Goal: Task Accomplishment & Management: Complete application form

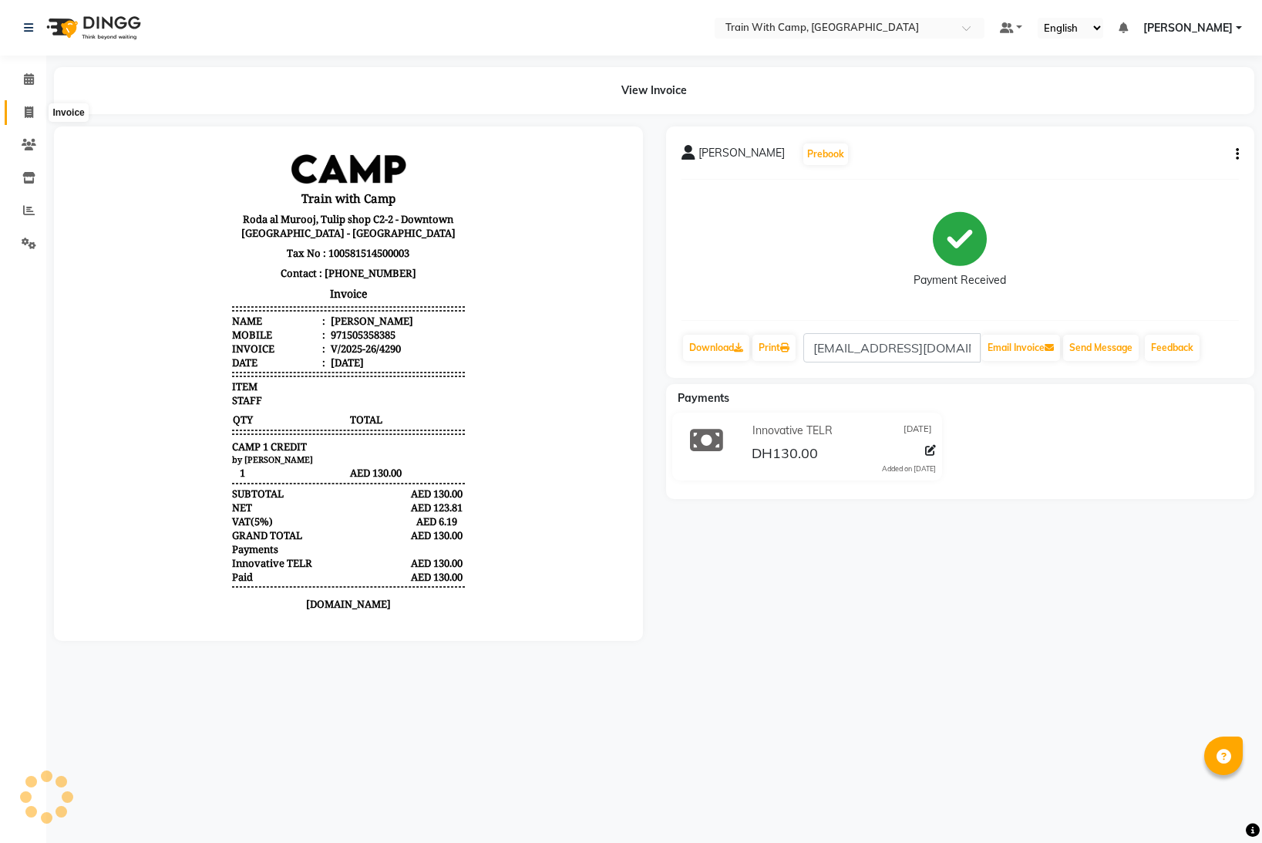
drag, startPoint x: 0, startPoint y: 0, endPoint x: 76, endPoint y: 120, distance: 142.1
click at [27, 106] on icon at bounding box center [29, 112] width 8 height 12
select select "service"
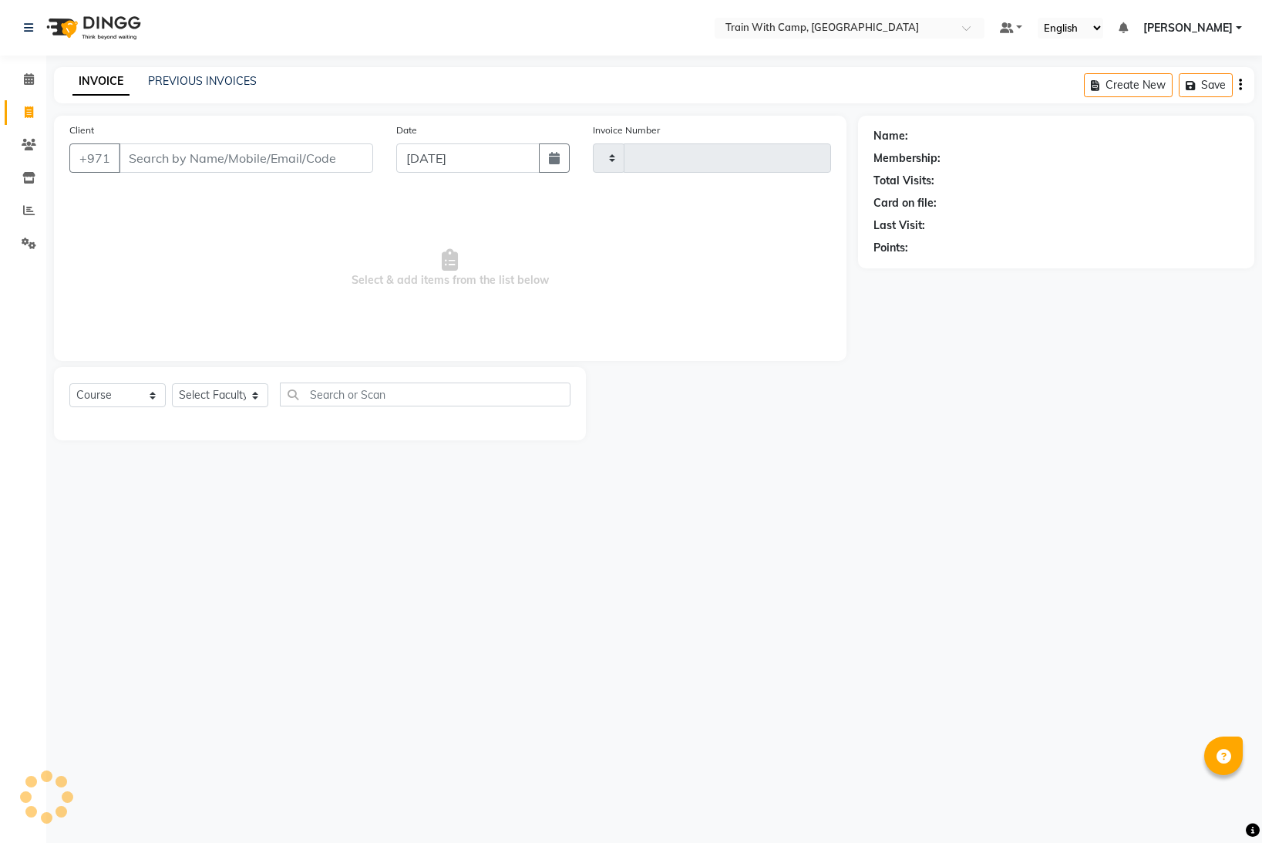
click at [182, 160] on input "Client" at bounding box center [246, 157] width 254 height 29
type input "[PERSON_NAME]"
type input "4291"
select select "910"
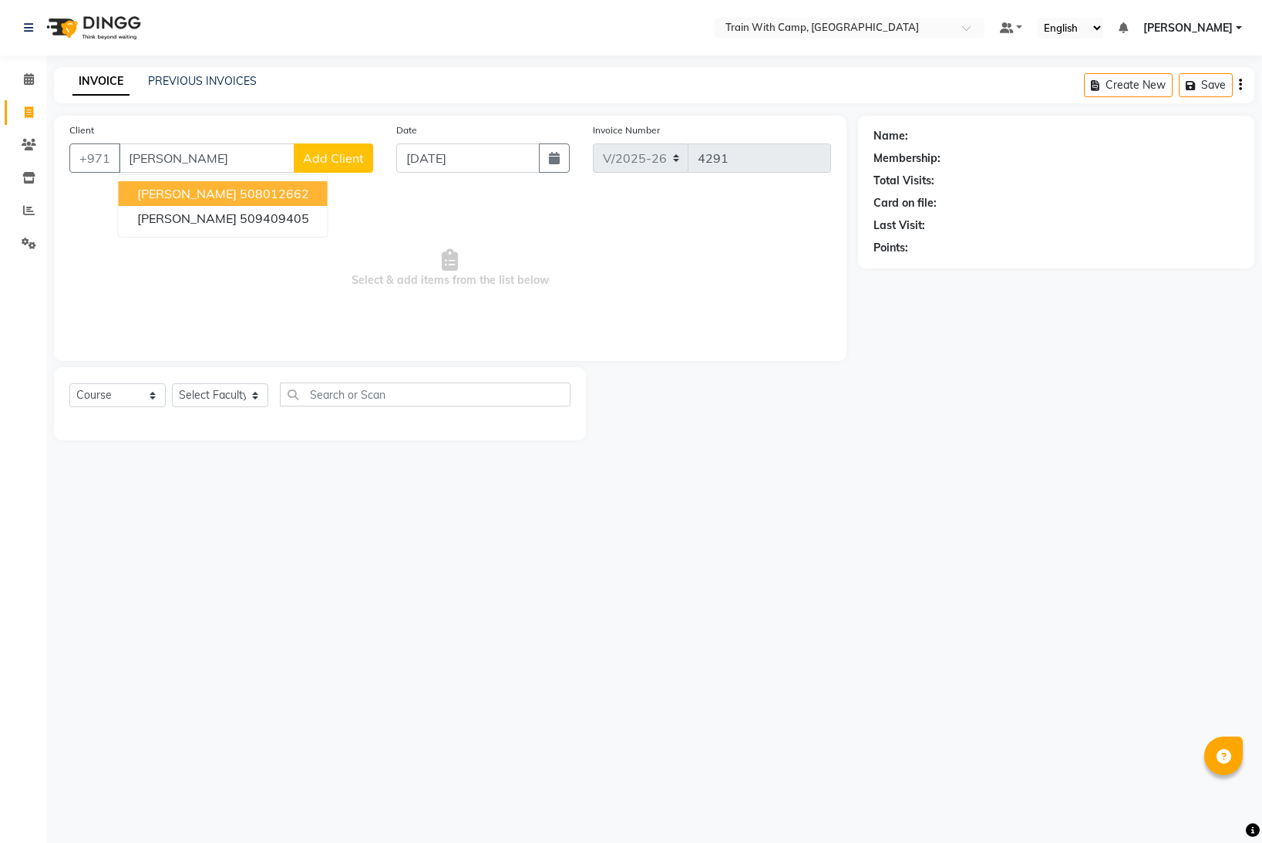
select select "14965"
click at [200, 221] on span "[PERSON_NAME]" at bounding box center [186, 218] width 99 height 15
type input "509409405"
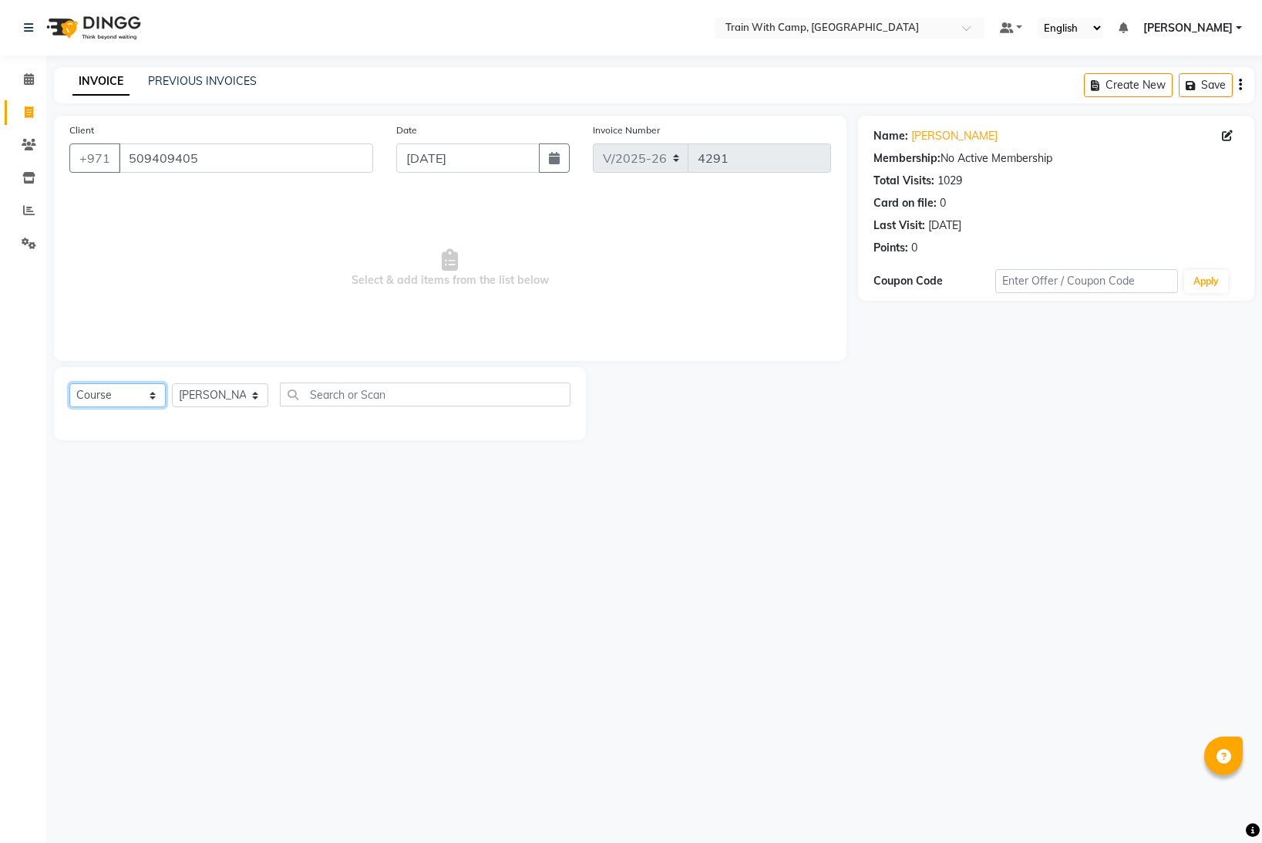
click at [148, 394] on select "Select Course Product Membership Package Voucher Prepaid Gift Card" at bounding box center [117, 395] width 96 height 24
select select "product"
click at [69, 383] on select "Select Course Product Membership Package Voucher Prepaid Gift Card" at bounding box center [117, 395] width 96 height 24
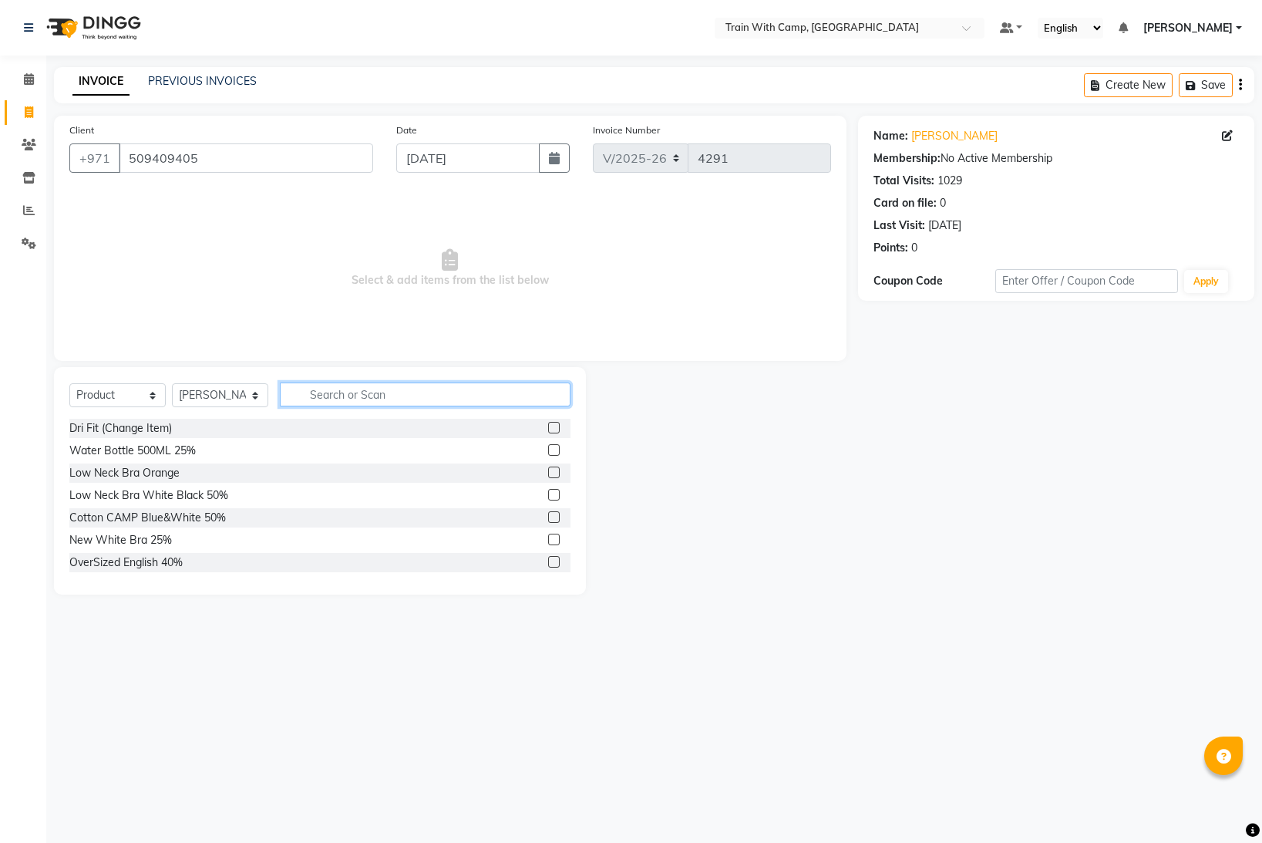
click at [376, 389] on input "text" at bounding box center [425, 394] width 291 height 24
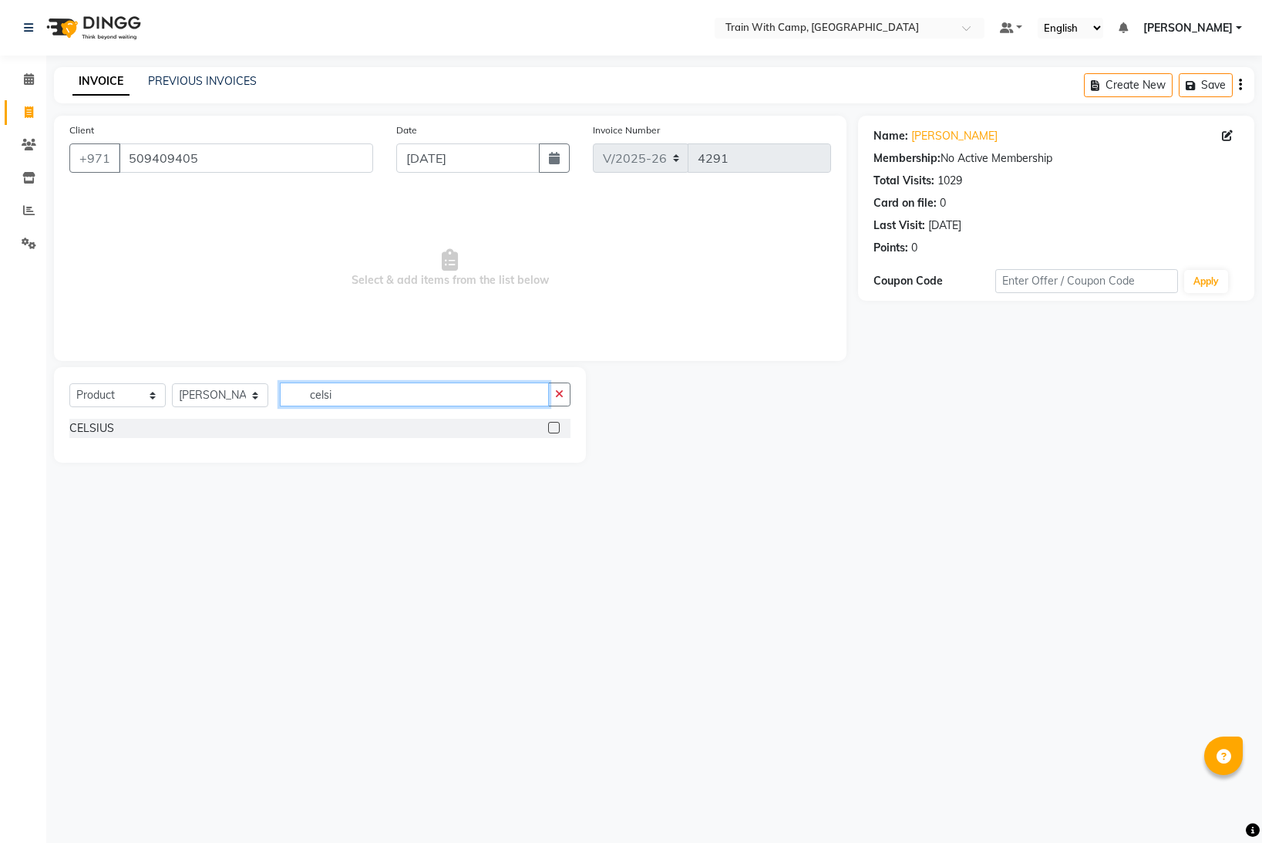
type input "celsi"
click at [558, 423] on label at bounding box center [554, 428] width 12 height 12
click at [558, 423] on input "checkbox" at bounding box center [553, 428] width 10 height 10
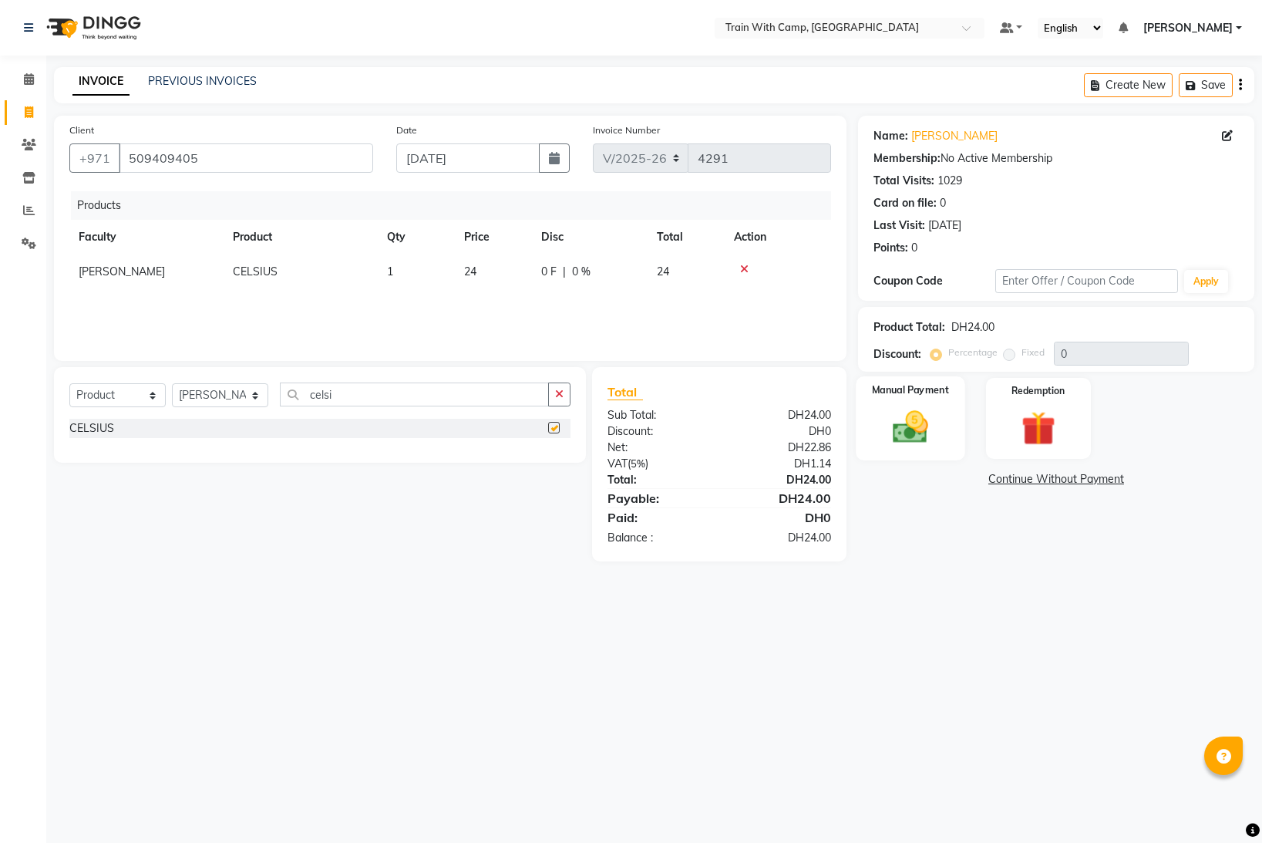
checkbox input "false"
drag, startPoint x: 907, startPoint y: 413, endPoint x: 899, endPoint y: 410, distance: 8.3
click at [907, 413] on img at bounding box center [911, 426] width 58 height 41
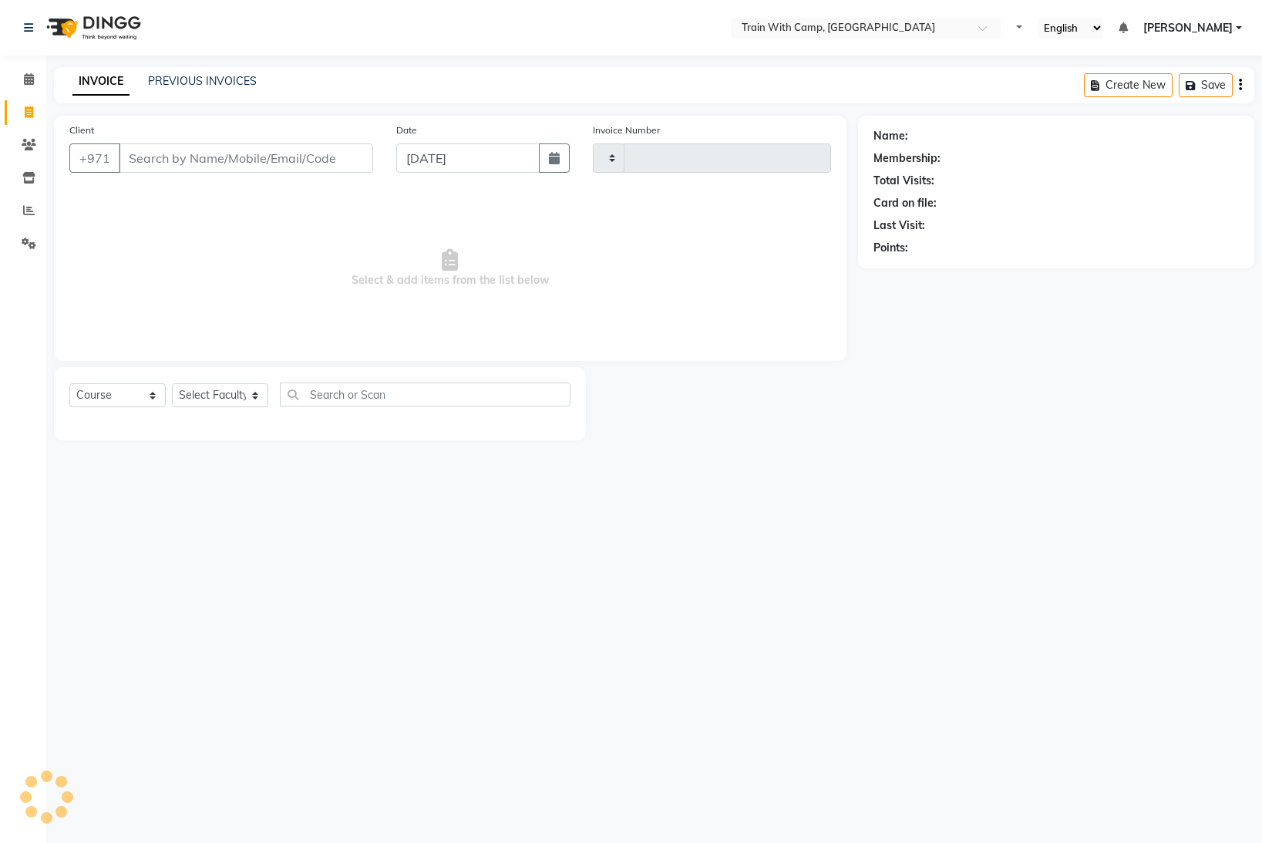
select select "service"
type input "4291"
select select "910"
select select "14965"
click at [249, 157] on input "Client" at bounding box center [246, 157] width 254 height 29
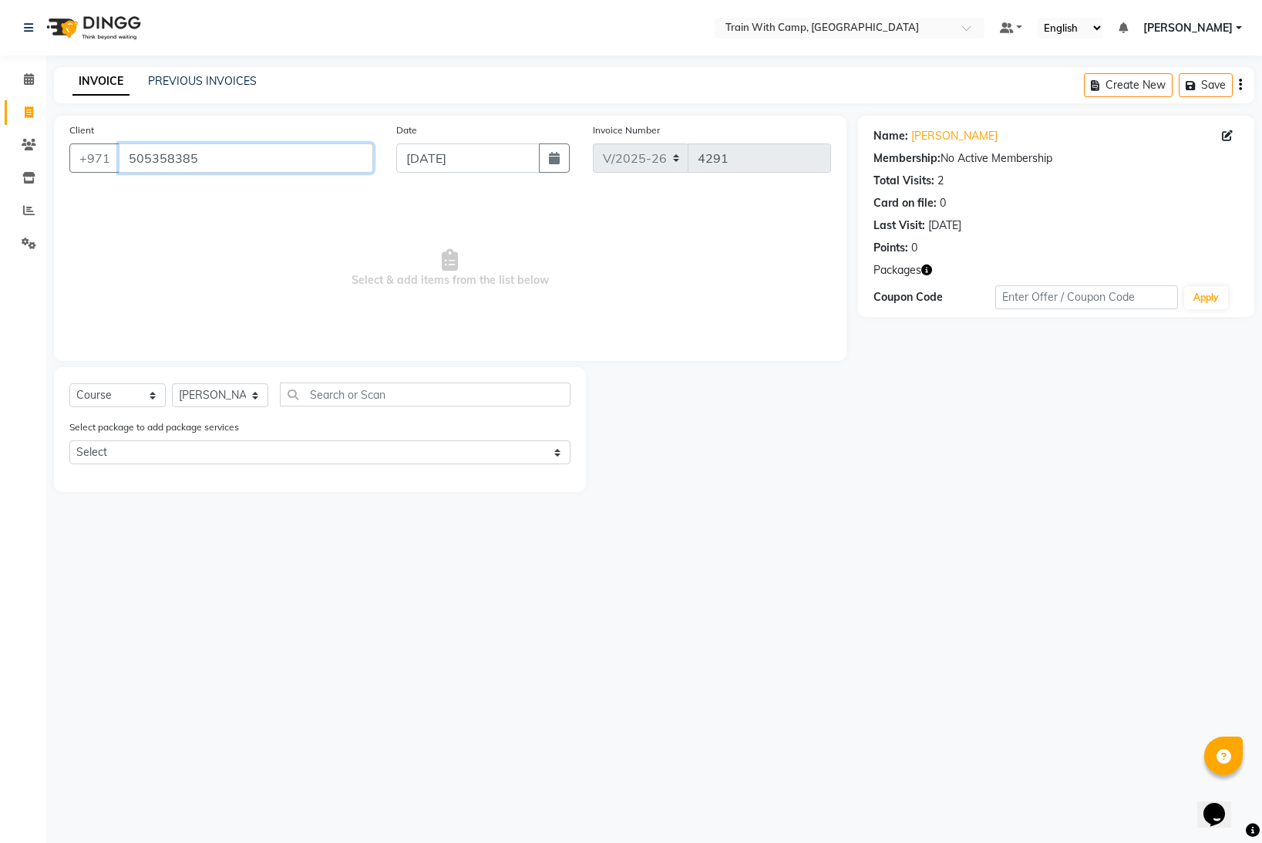
drag, startPoint x: 220, startPoint y: 159, endPoint x: 122, endPoint y: 148, distance: 98.5
click at [120, 148] on input "505358385" at bounding box center [246, 157] width 254 height 29
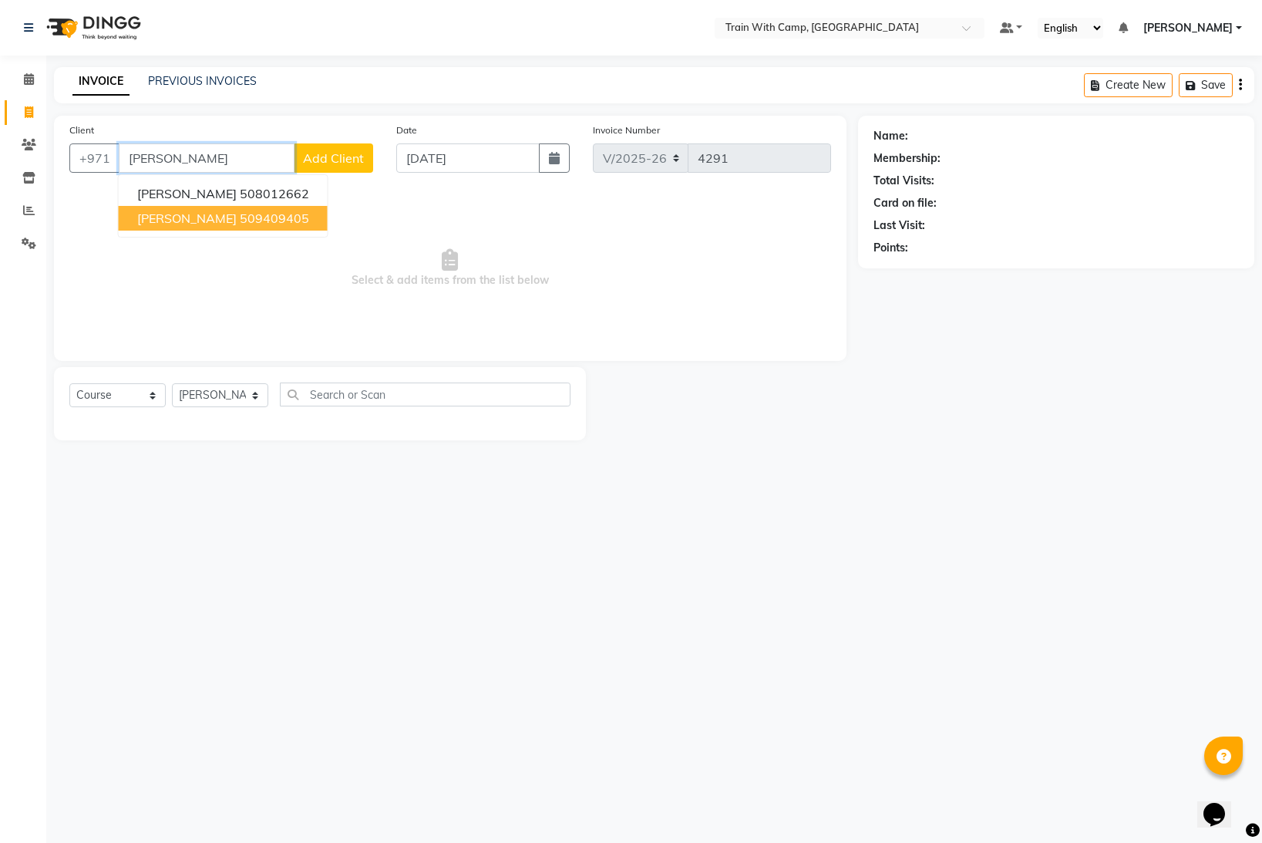
drag, startPoint x: 167, startPoint y: 211, endPoint x: 158, endPoint y: 272, distance: 61.5
click at [167, 213] on span "[PERSON_NAME]" at bounding box center [186, 218] width 99 height 15
type input "509409405"
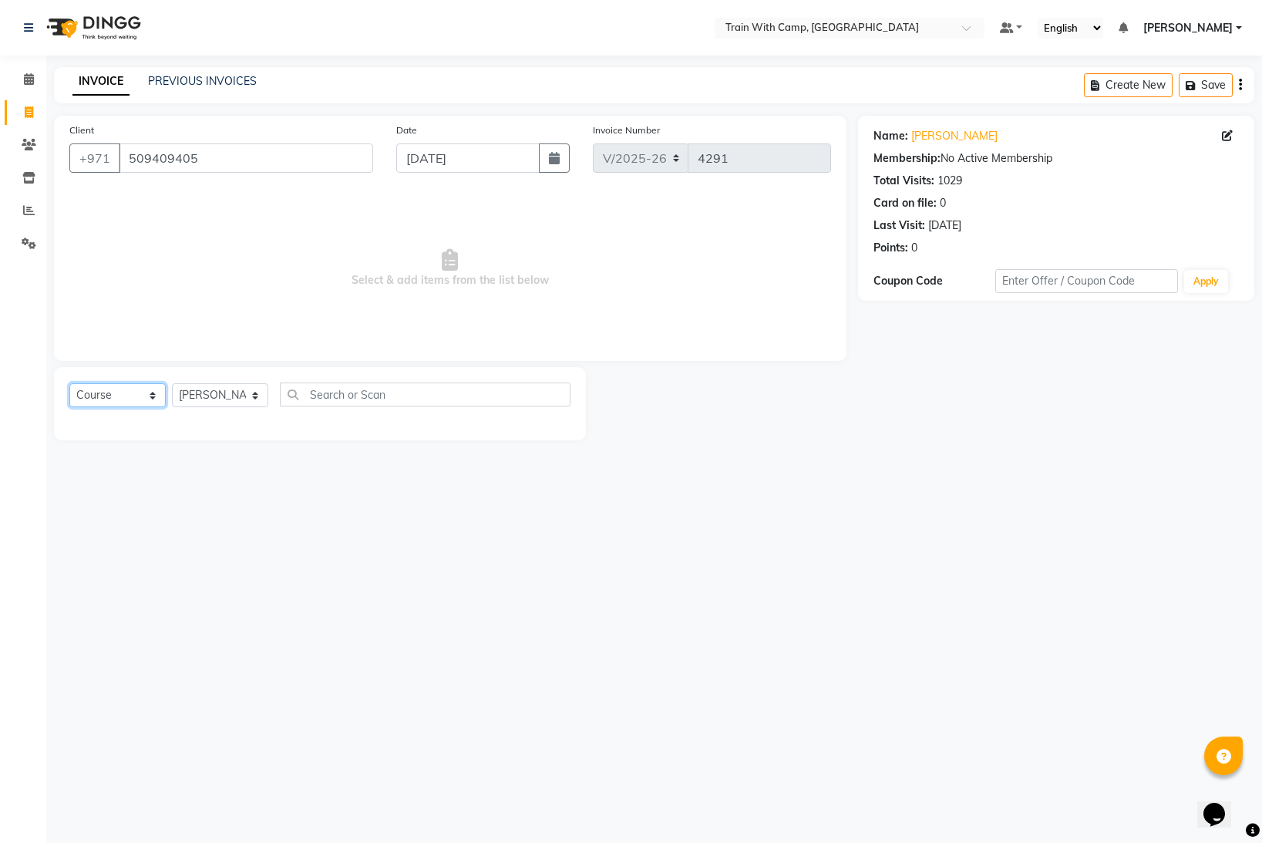
click at [150, 399] on select "Select Course Product Membership Package Voucher Prepaid Gift Card" at bounding box center [117, 395] width 96 height 24
select select "product"
click at [69, 383] on select "Select Course Product Membership Package Voucher Prepaid Gift Card" at bounding box center [117, 395] width 96 height 24
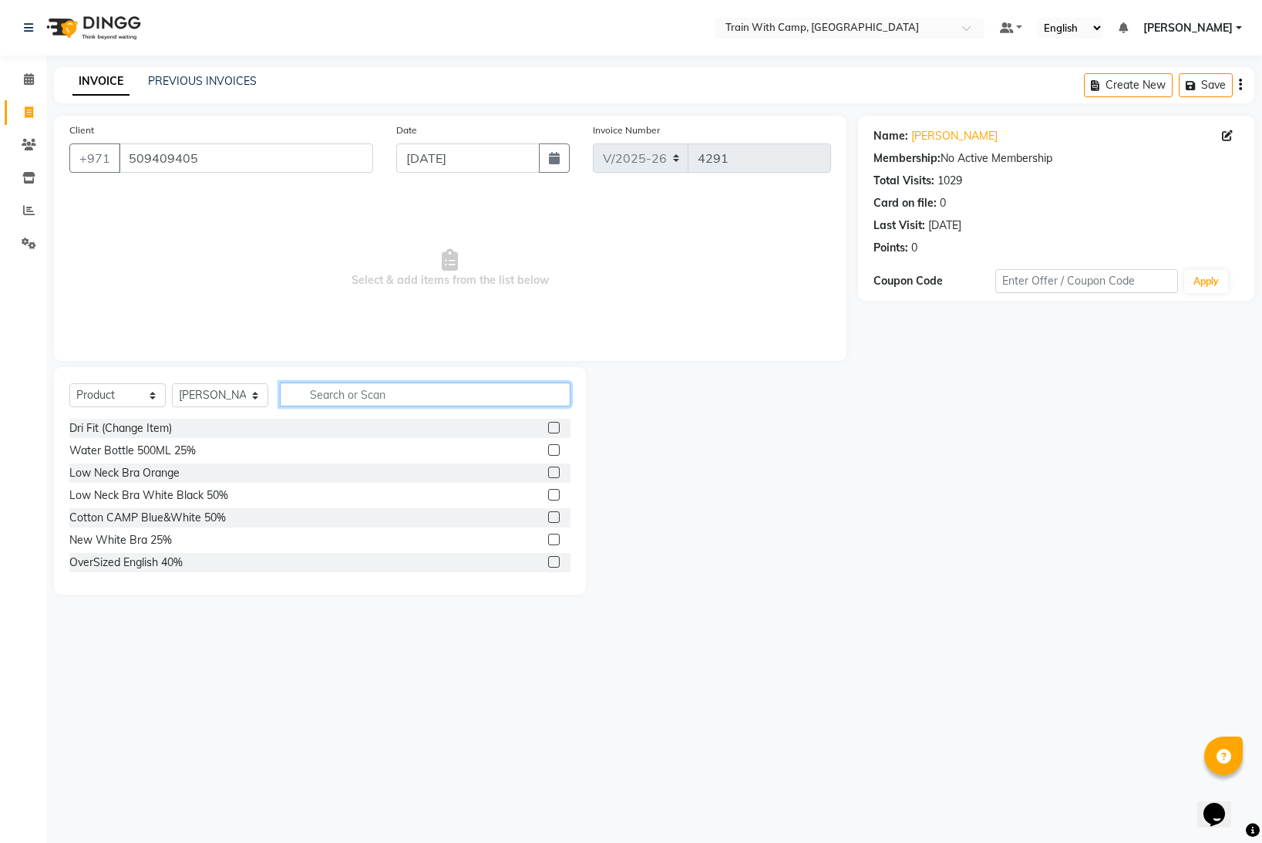
click at [419, 391] on input "text" at bounding box center [425, 394] width 291 height 24
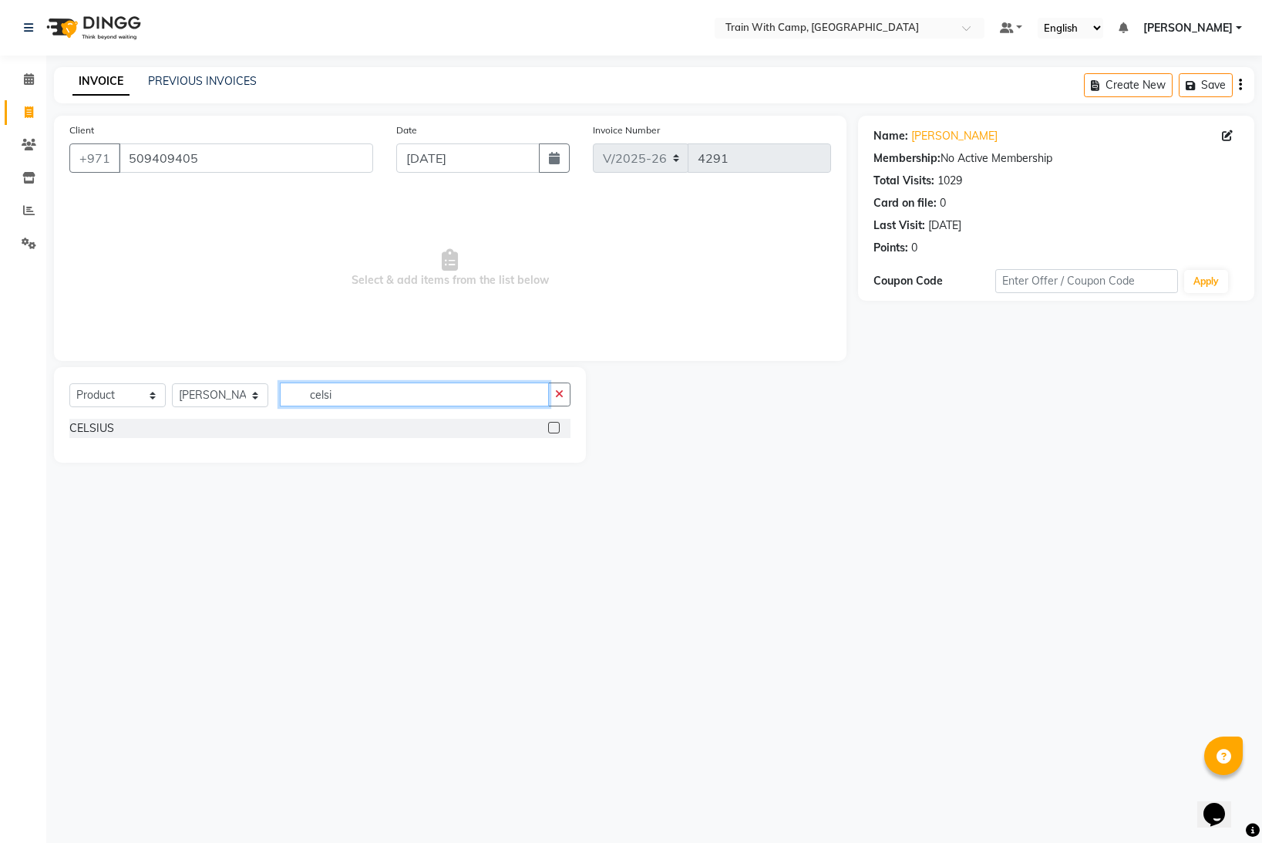
type input "celsi"
click at [554, 429] on label at bounding box center [554, 428] width 12 height 12
click at [554, 429] on input "checkbox" at bounding box center [553, 428] width 10 height 10
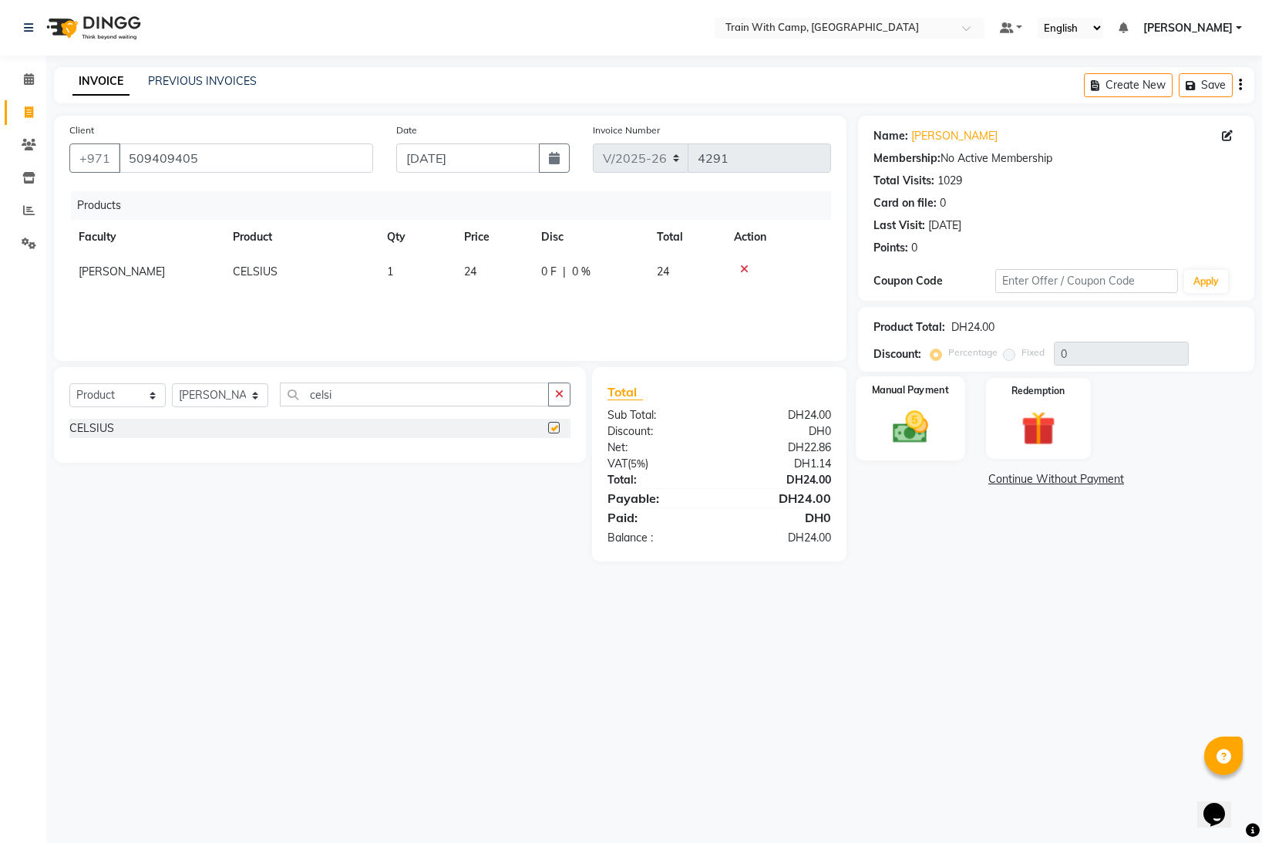
checkbox input "false"
click at [886, 426] on img at bounding box center [911, 426] width 58 height 41
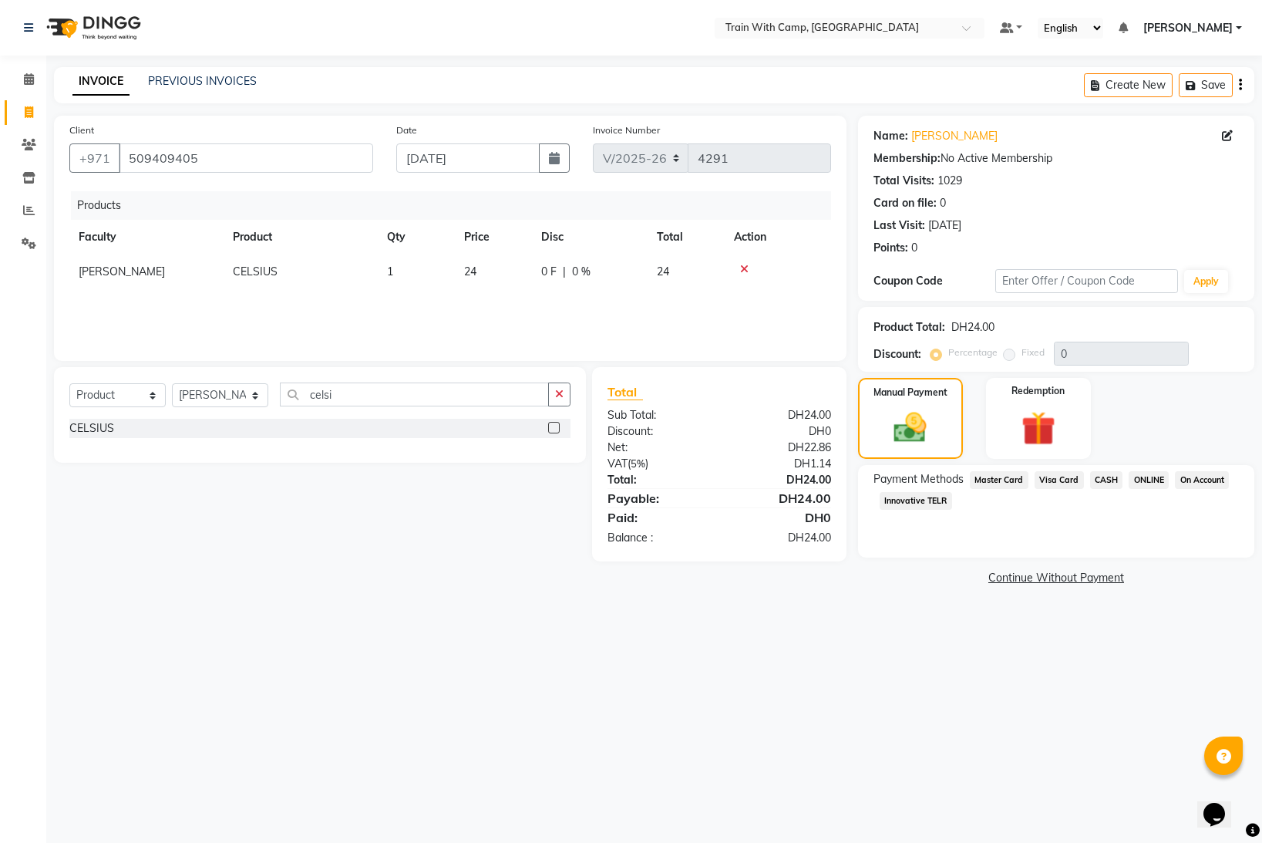
click at [1005, 479] on span "Master Card" at bounding box center [999, 480] width 59 height 18
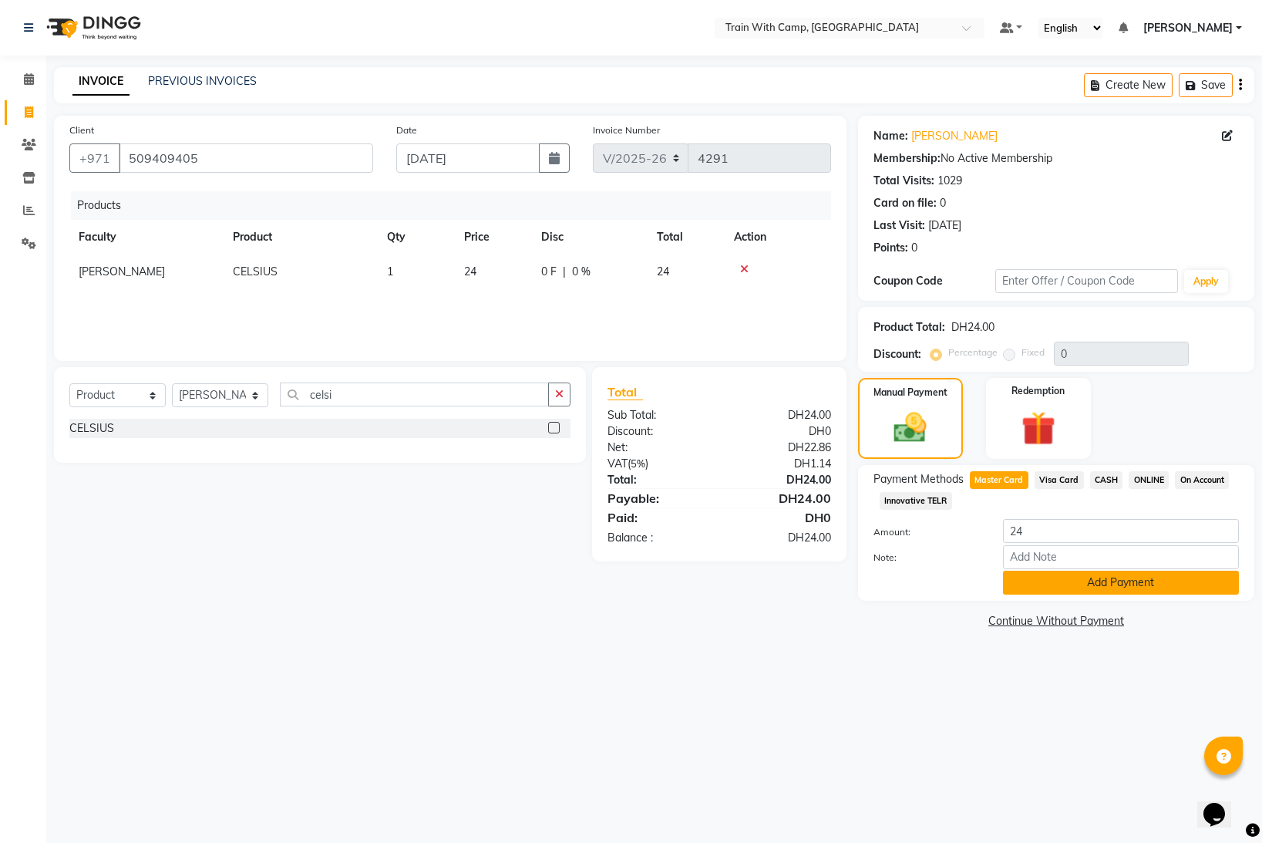
click at [1107, 582] on button "Add Payment" at bounding box center [1121, 583] width 236 height 24
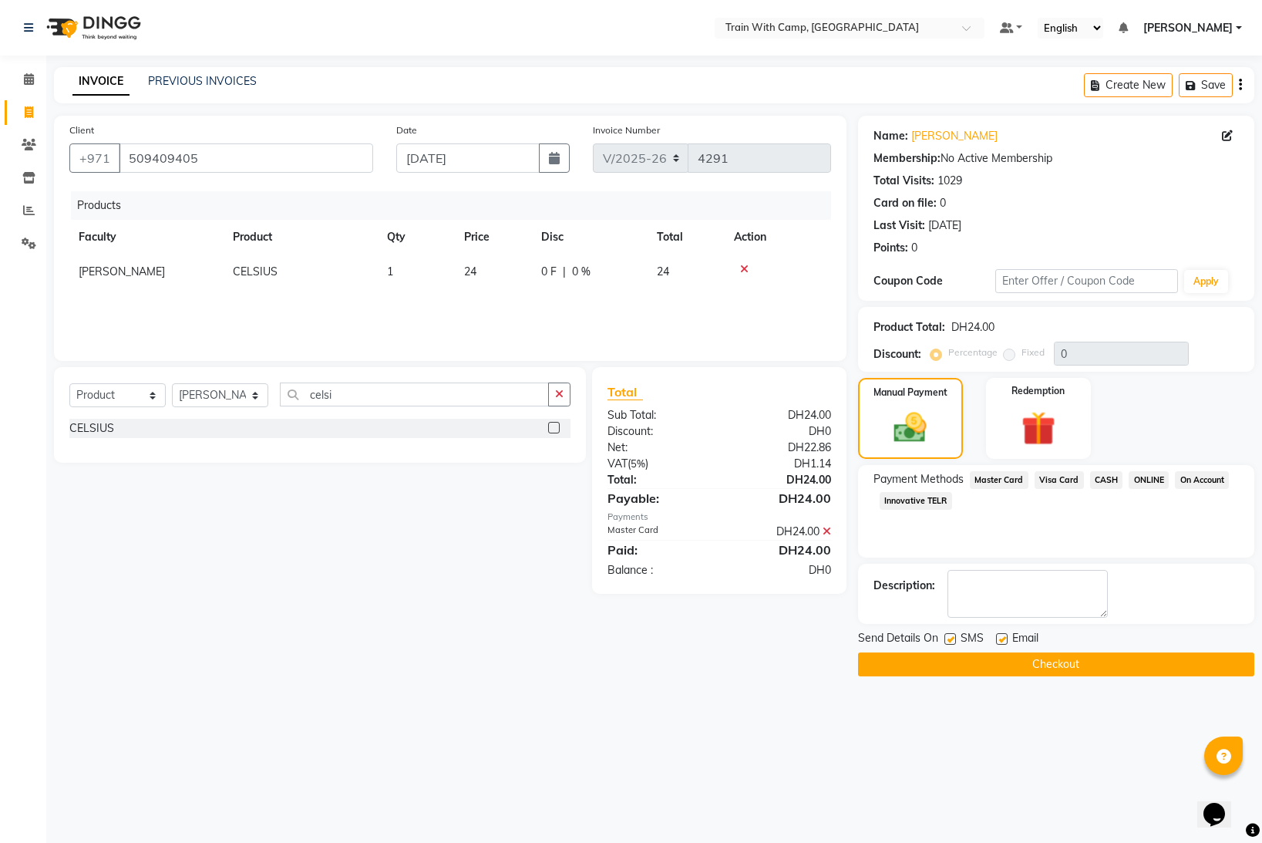
drag, startPoint x: 955, startPoint y: 642, endPoint x: 979, endPoint y: 643, distance: 24.7
click at [958, 641] on div "SMS" at bounding box center [971, 639] width 52 height 19
click at [1006, 639] on label at bounding box center [1002, 639] width 12 height 12
click at [1006, 639] on input "checkbox" at bounding box center [1001, 640] width 10 height 10
checkbox input "false"
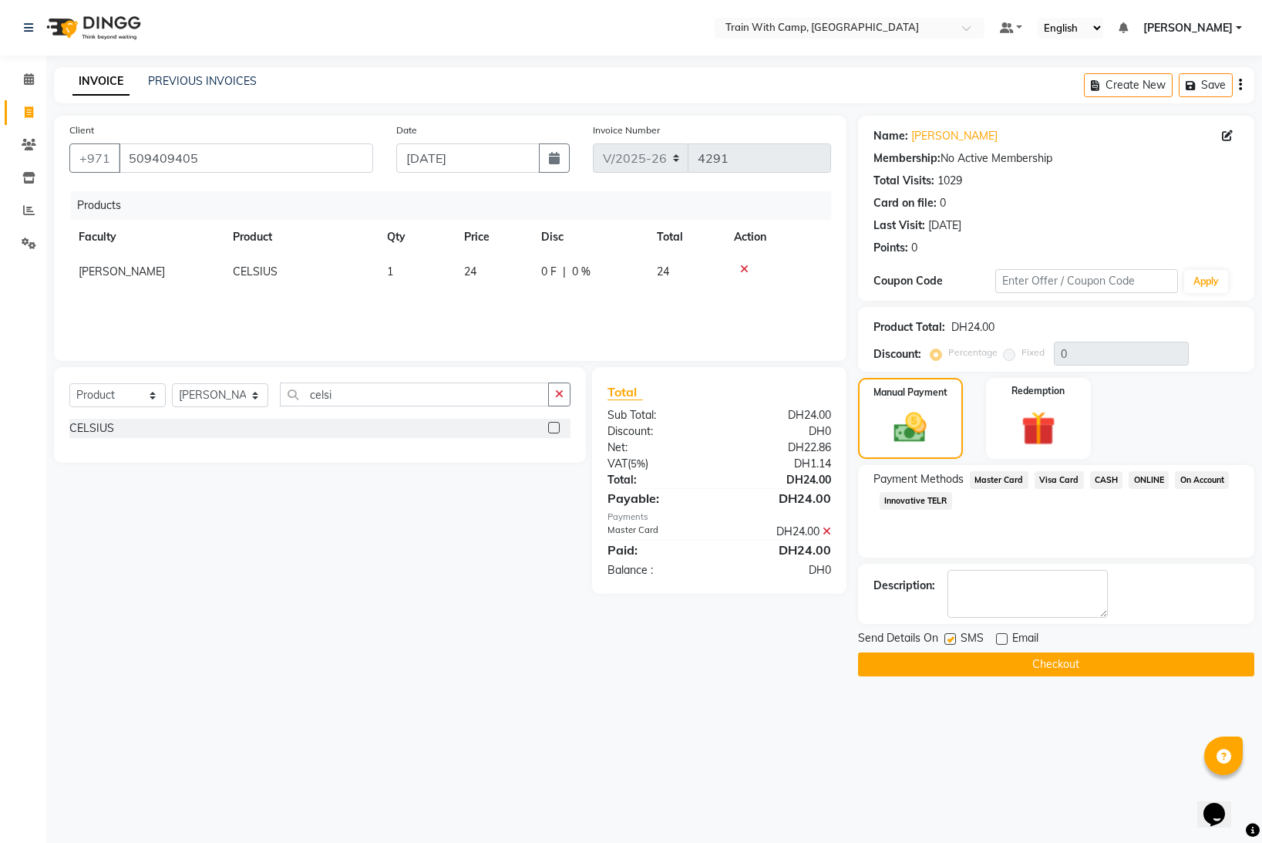
click at [947, 638] on label at bounding box center [951, 639] width 12 height 12
click at [947, 638] on input "checkbox" at bounding box center [950, 640] width 10 height 10
checkbox input "false"
click at [945, 661] on button "Checkout" at bounding box center [1056, 664] width 396 height 24
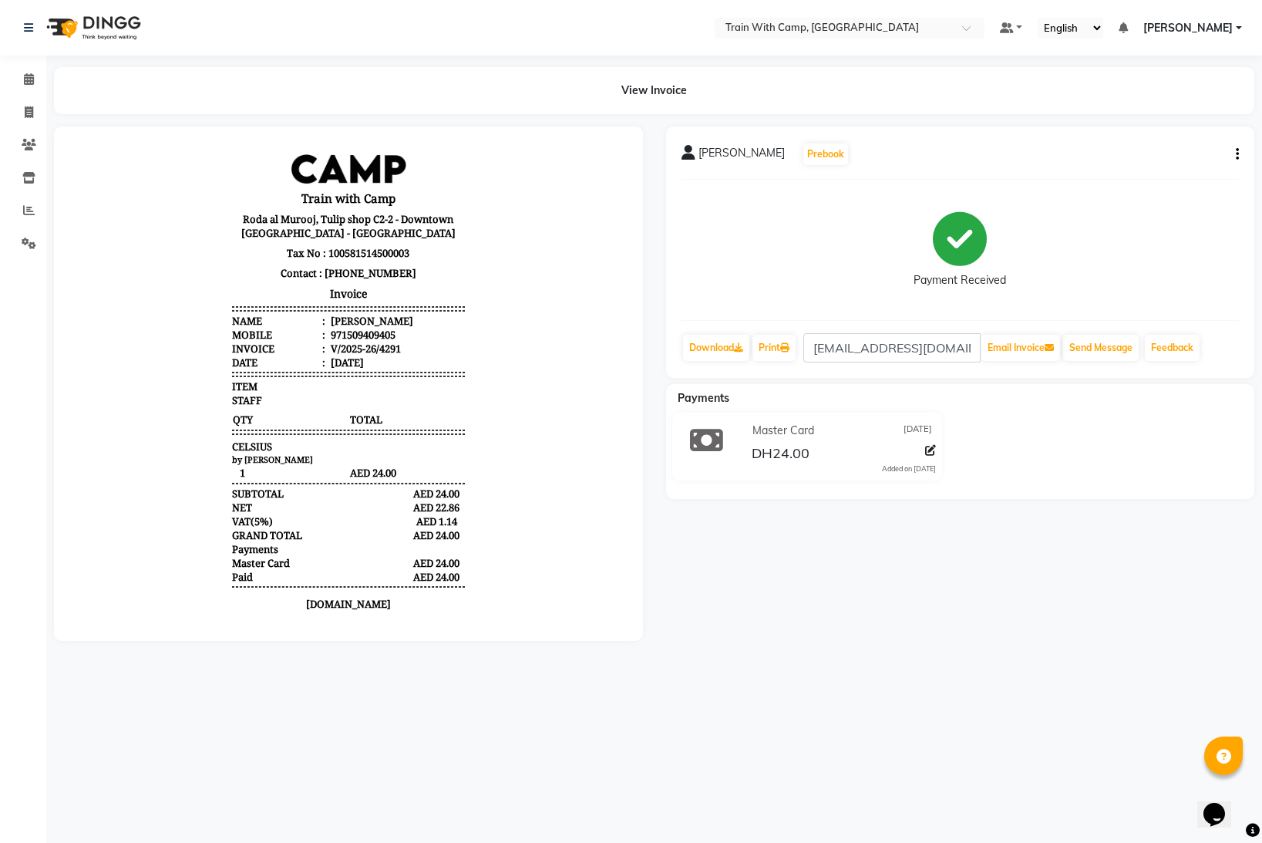
click at [1221, 32] on span "[PERSON_NAME]" at bounding box center [1188, 28] width 89 height 16
click at [1134, 106] on link "Sign out" at bounding box center [1163, 106] width 141 height 24
